Goal: Book appointment/travel/reservation

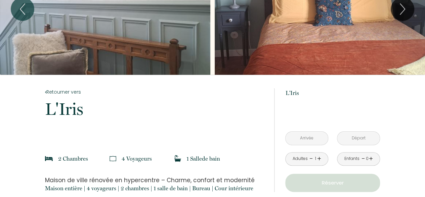
scroll to position [88, 0]
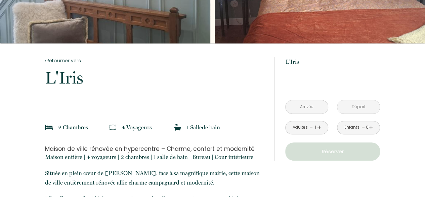
click at [304, 100] on input "text" at bounding box center [307, 106] width 42 height 13
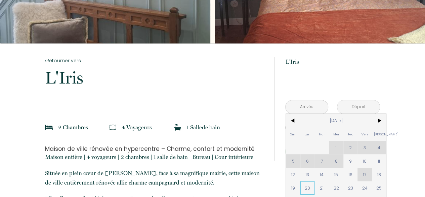
click at [305, 181] on span "20" at bounding box center [307, 187] width 14 height 13
type input "[DATE]"
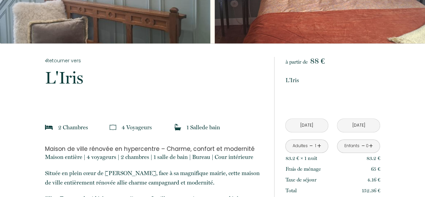
click at [350, 119] on input "[DATE]" at bounding box center [358, 125] width 42 height 13
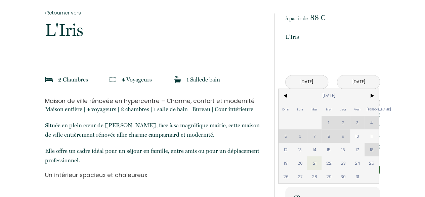
scroll to position [144, 0]
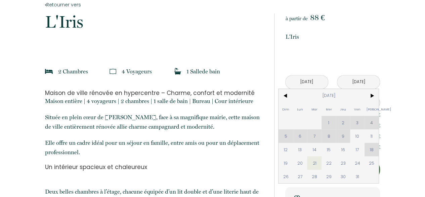
click at [329, 169] on span "29" at bounding box center [329, 175] width 14 height 13
type input "[DATE]"
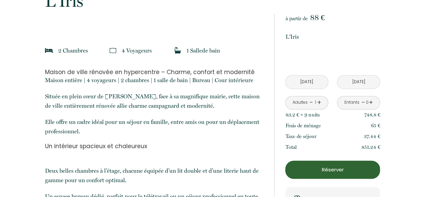
scroll to position [178, 0]
